Goal: Find specific page/section: Find specific page/section

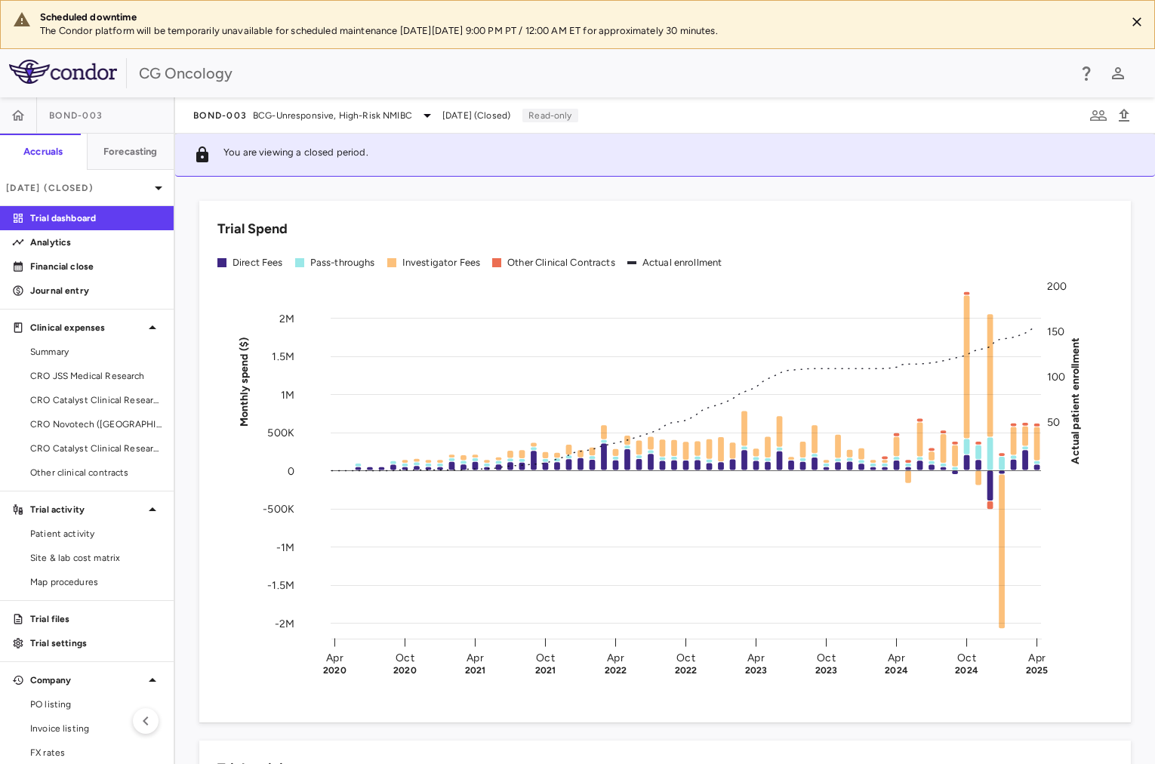
scroll to position [73, 0]
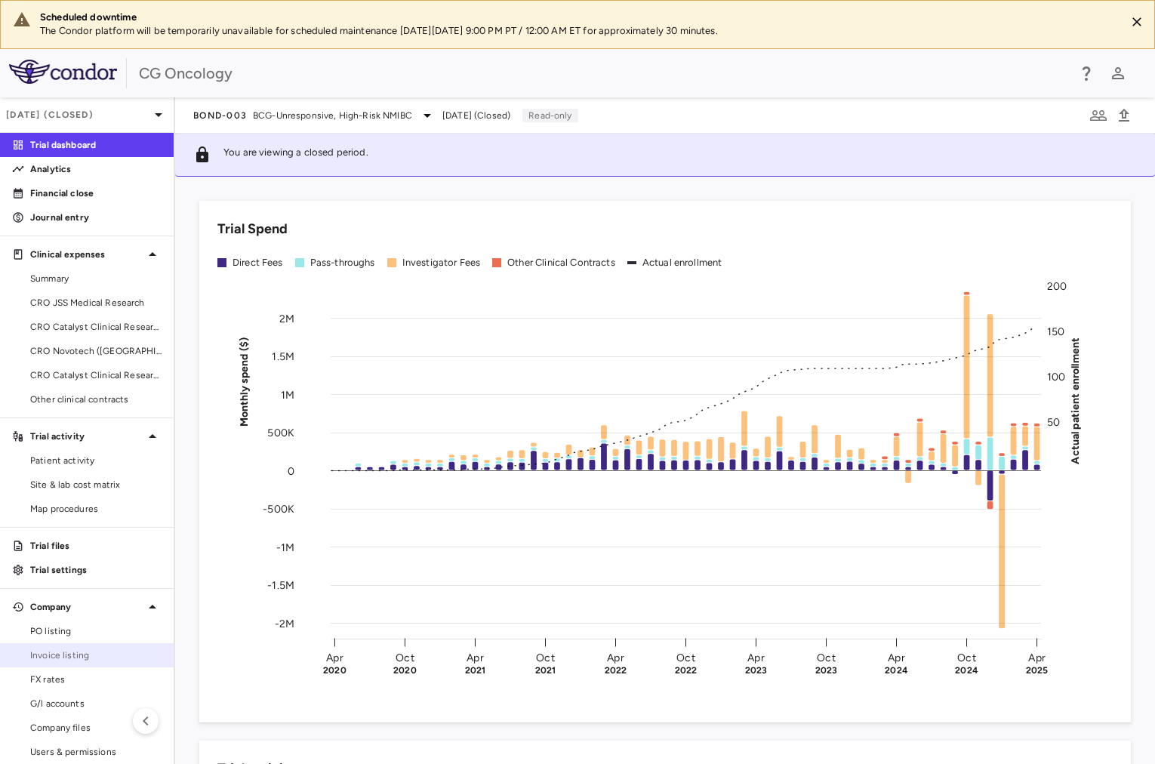
click at [57, 656] on span "Invoice listing" at bounding box center [95, 656] width 131 height 14
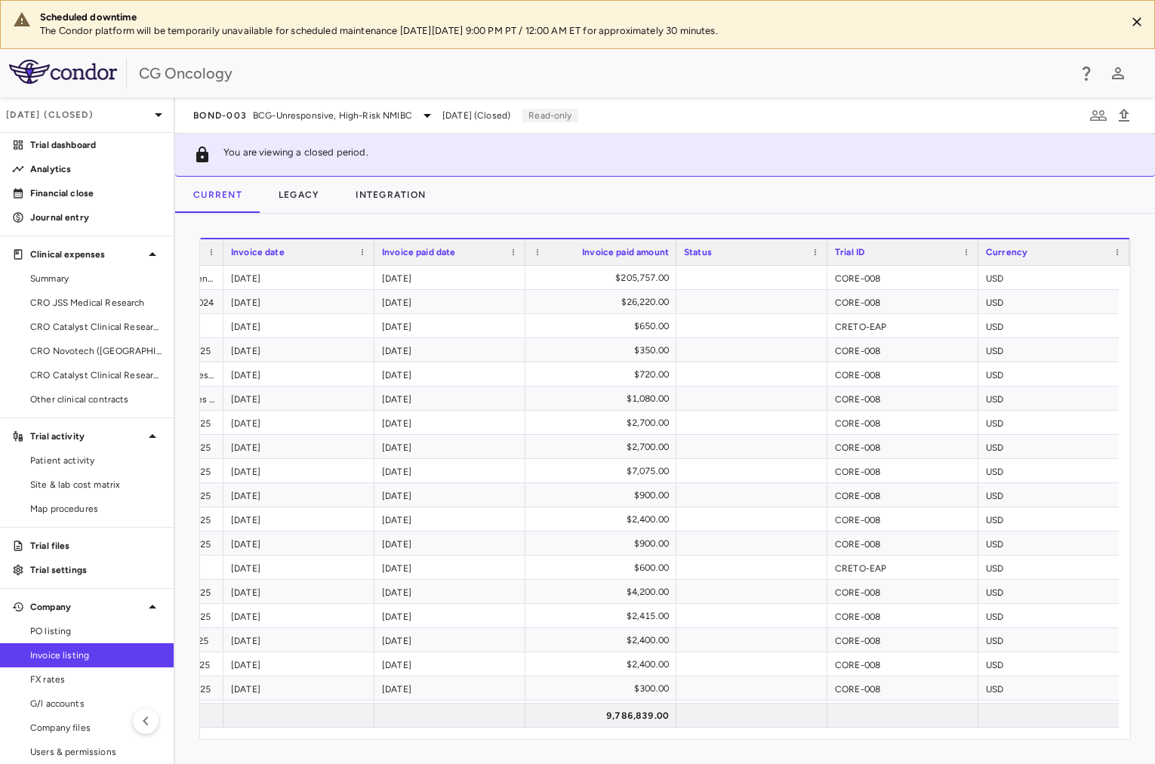
scroll to position [0, 742]
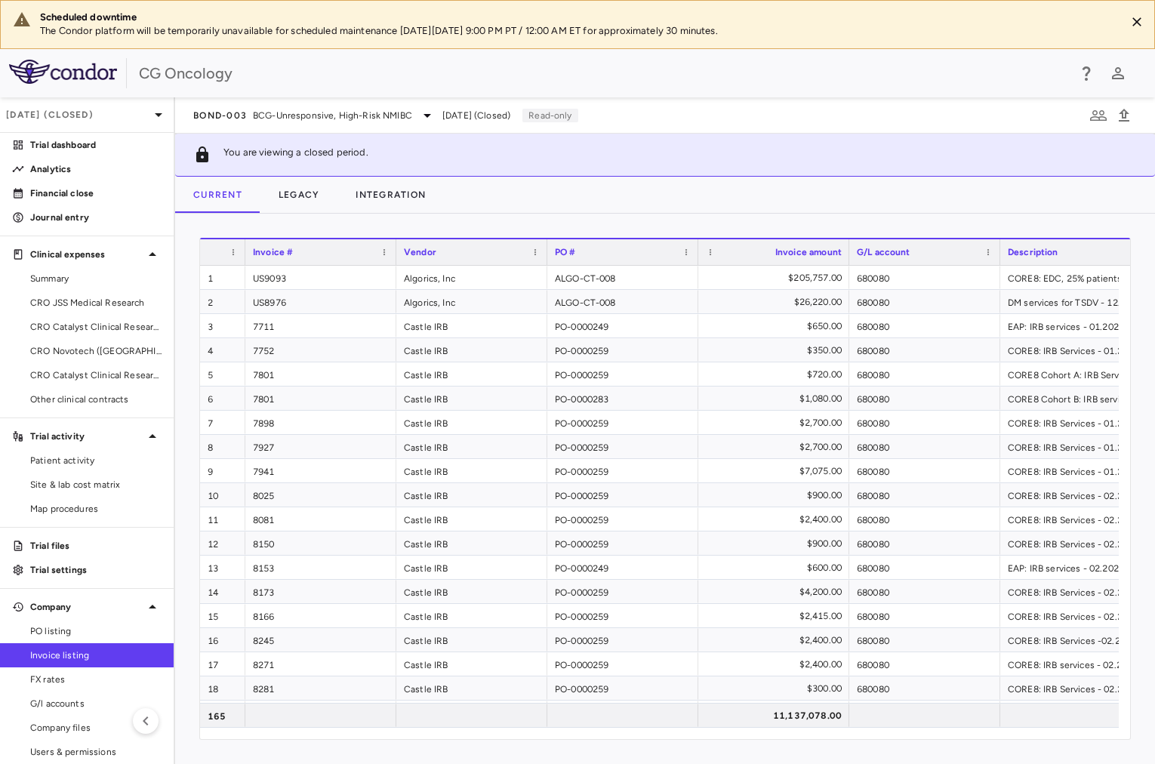
click at [63, 79] on img at bounding box center [63, 72] width 108 height 24
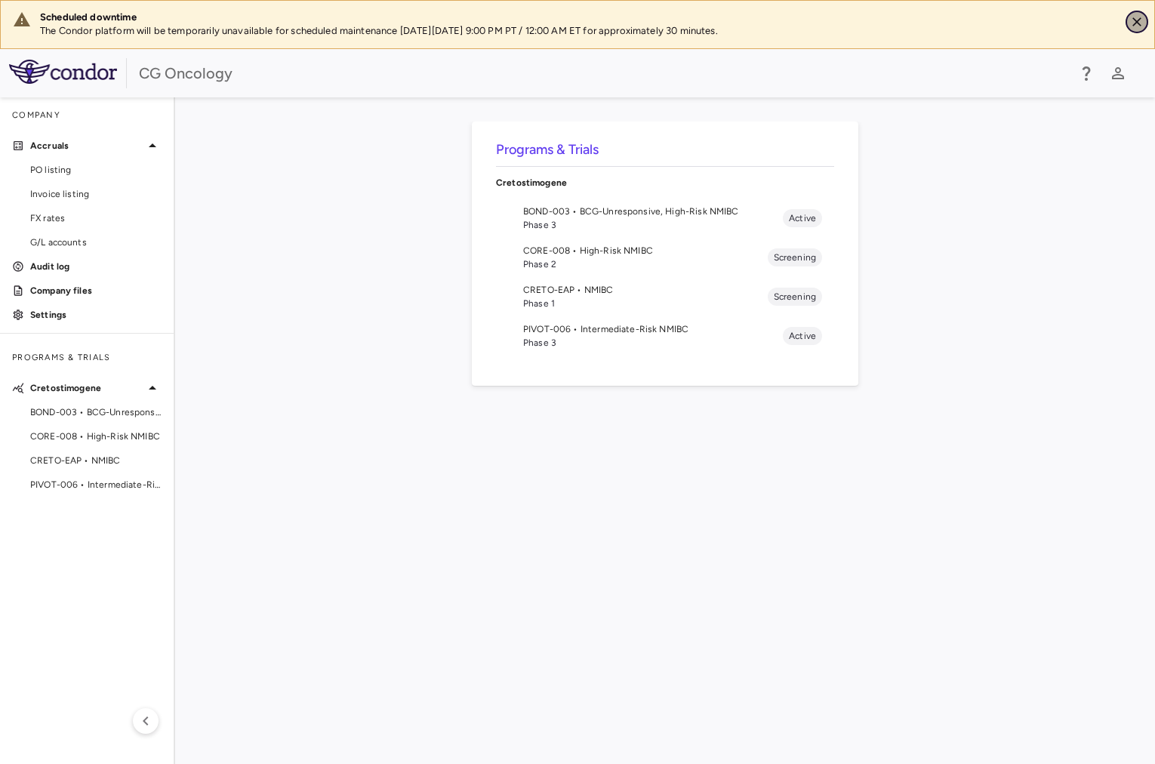
click at [1141, 28] on icon "Close" at bounding box center [1137, 21] width 15 height 15
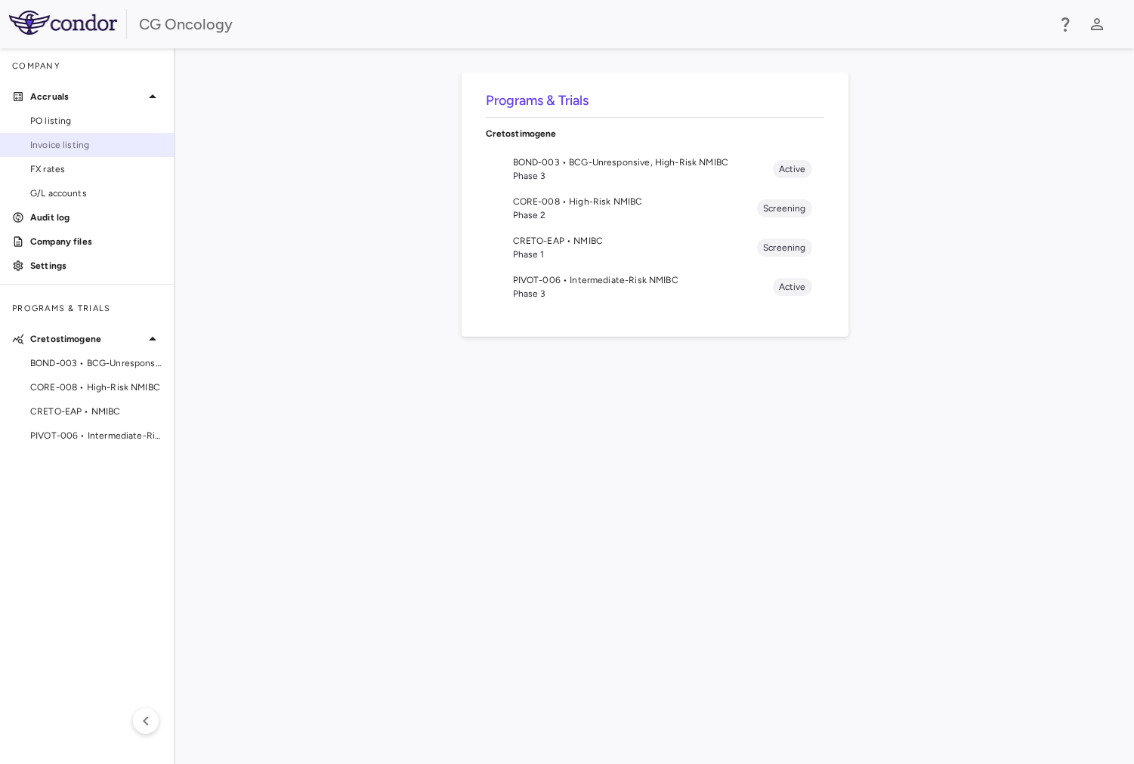
click at [78, 150] on span "Invoice listing" at bounding box center [95, 145] width 131 height 14
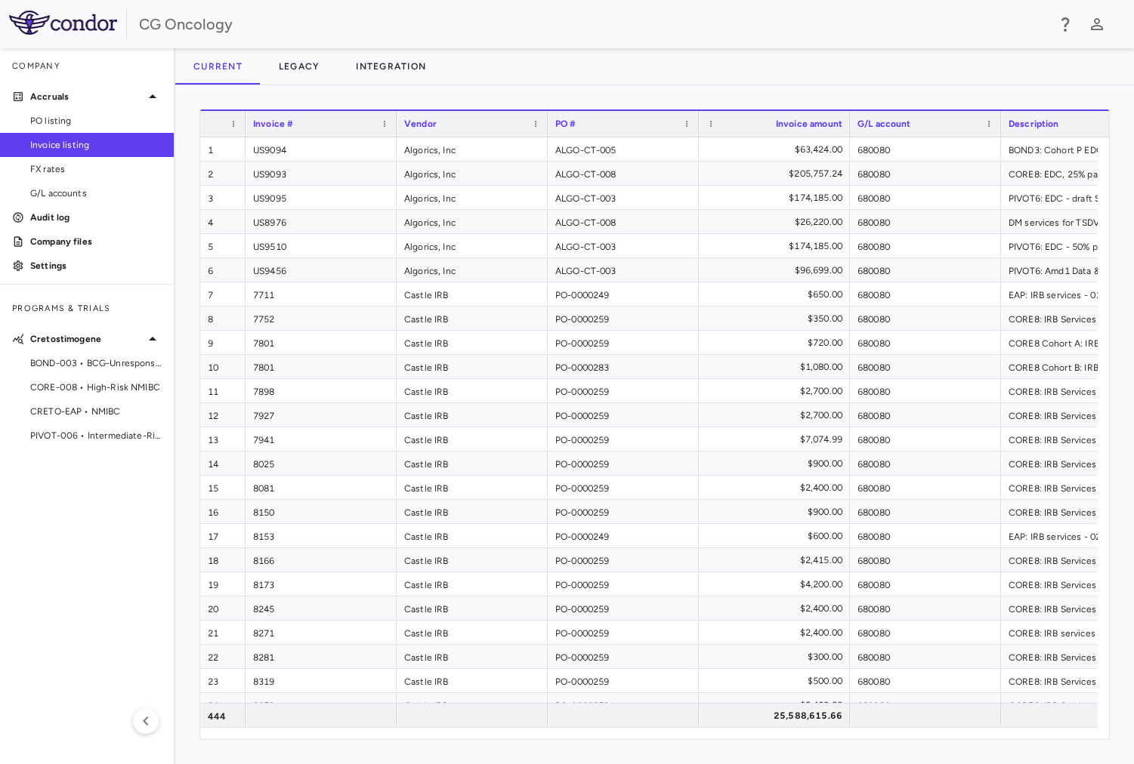
drag, startPoint x: 493, startPoint y: 739, endPoint x: 579, endPoint y: 733, distance: 86.4
click at [579, 733] on div "Drag here to set row groups Drag here to set column labels Invoice # Vendor PO …" at bounding box center [654, 425] width 910 height 631
